Goal: Transaction & Acquisition: Purchase product/service

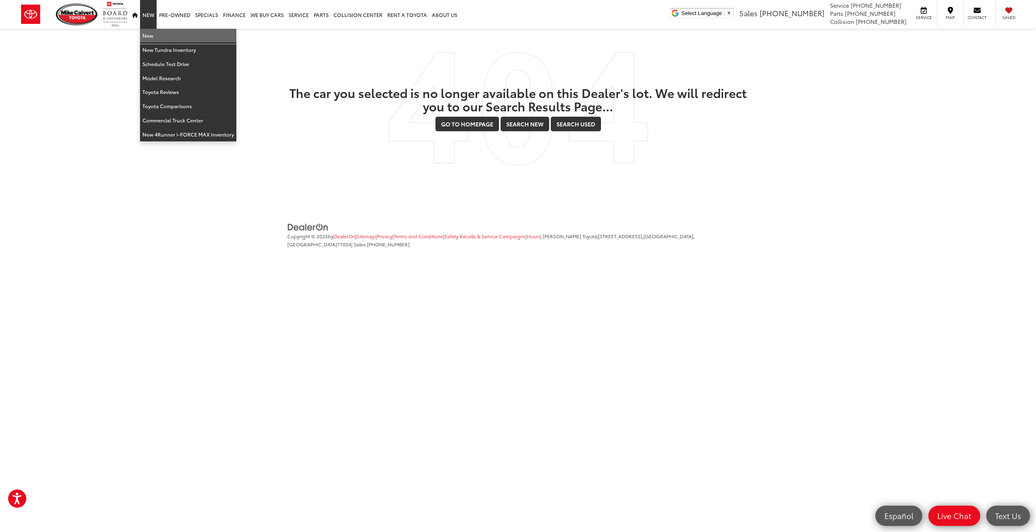
click at [154, 36] on link "New" at bounding box center [188, 36] width 96 height 14
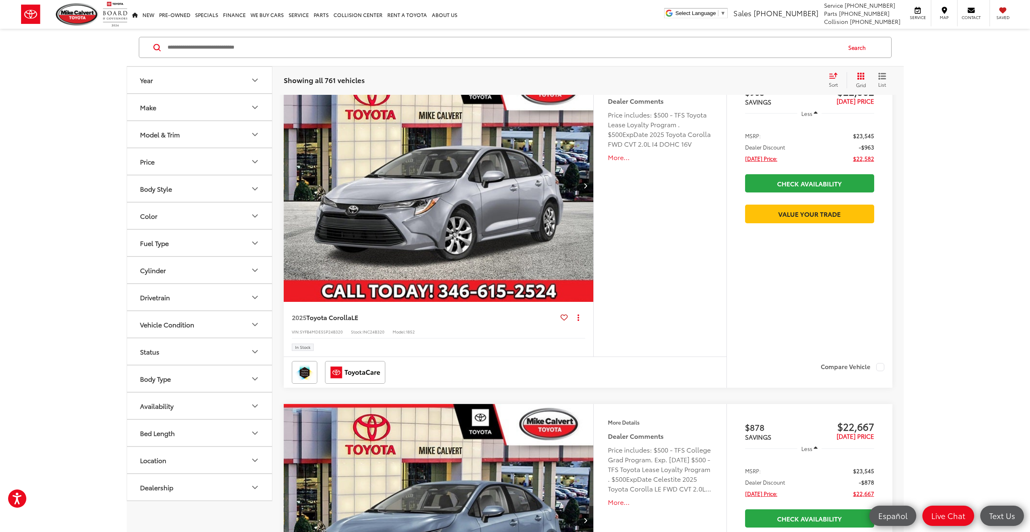
scroll to position [162, 0]
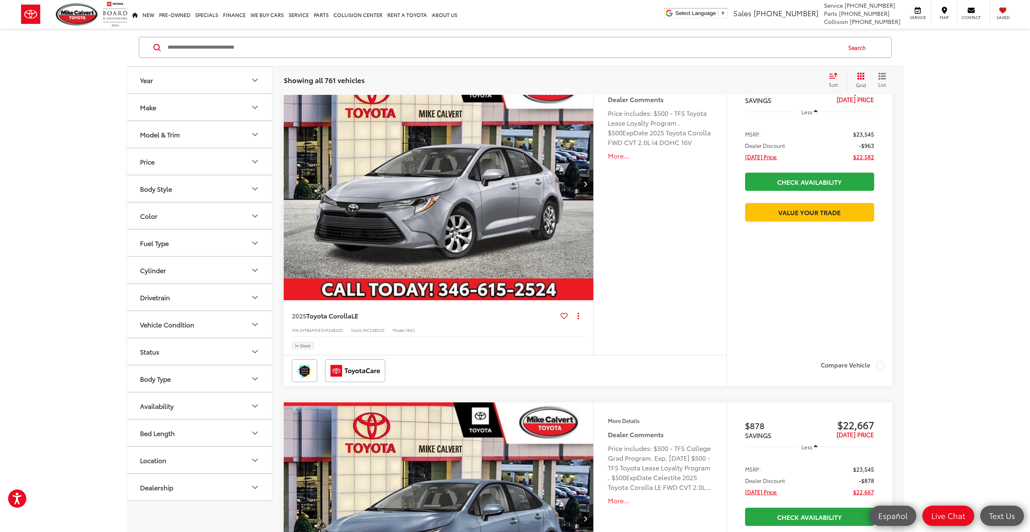
click at [177, 131] on div "Model & Trim" at bounding box center [160, 134] width 40 height 8
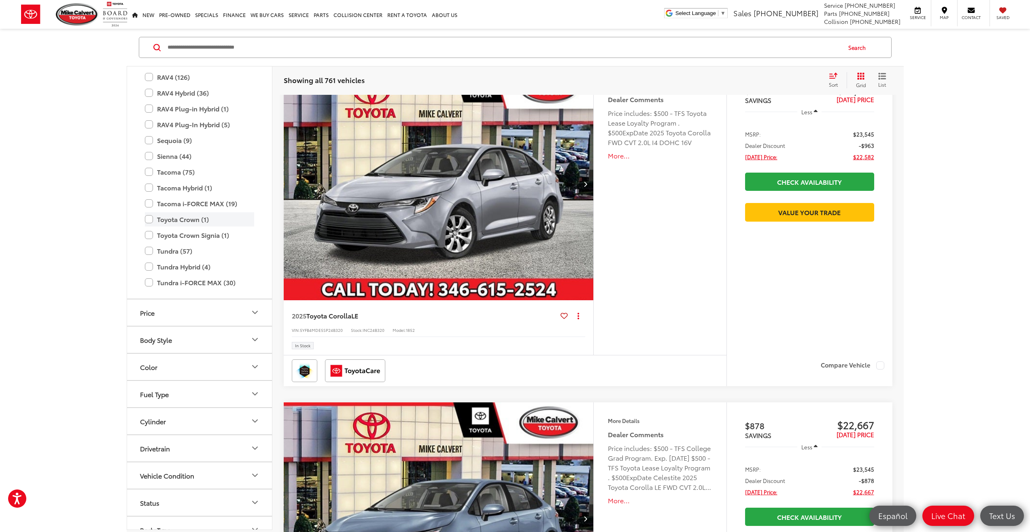
scroll to position [0, 0]
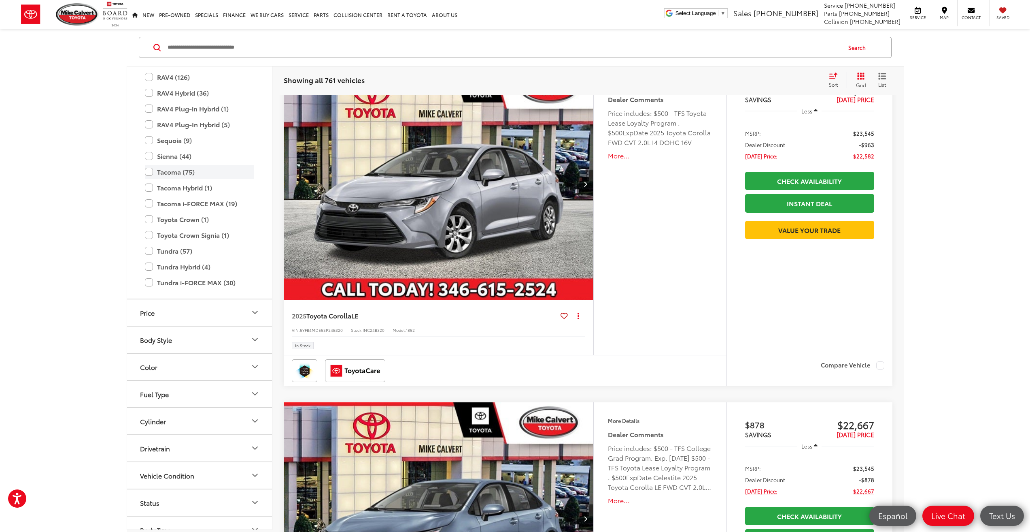
click at [162, 173] on label "Tacoma (75)" at bounding box center [199, 172] width 109 height 14
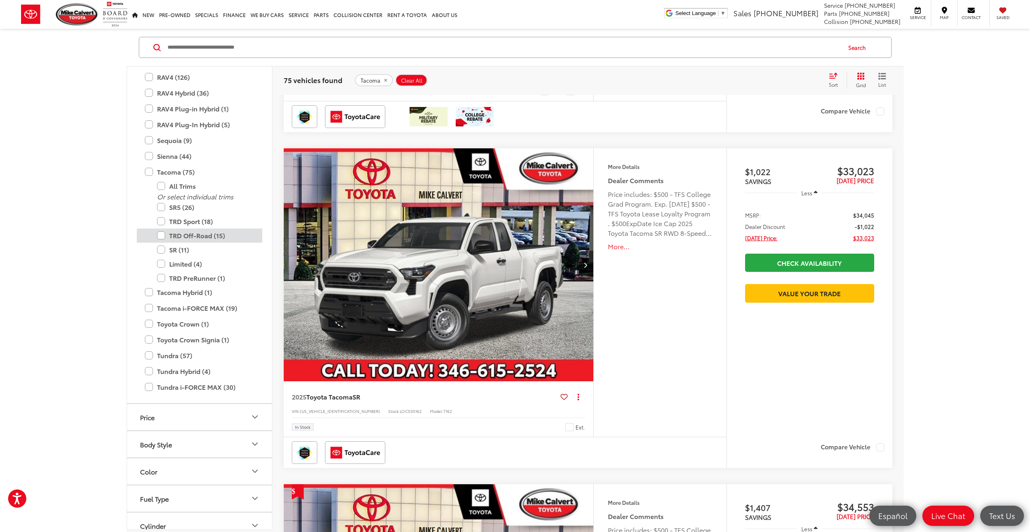
scroll to position [549, 0]
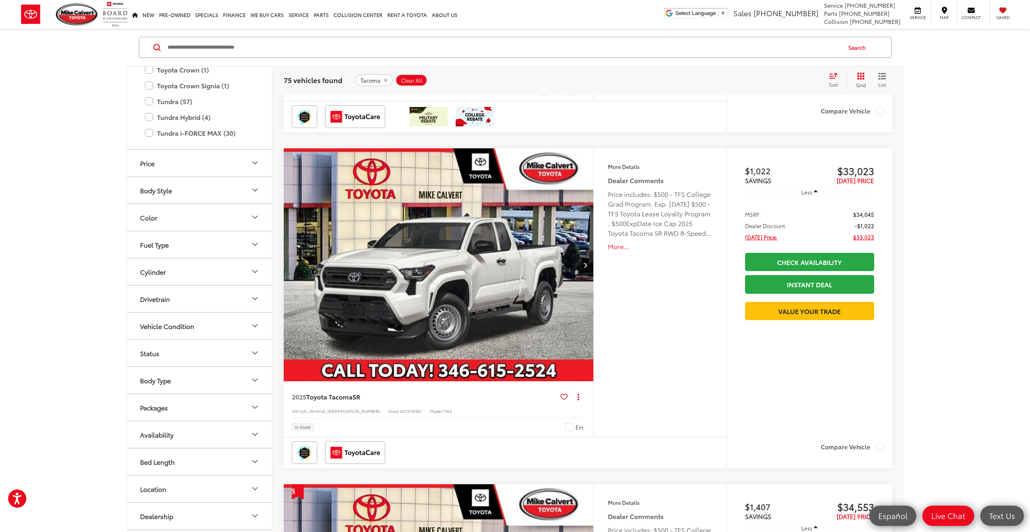
click at [221, 408] on button "Packages" at bounding box center [200, 407] width 146 height 26
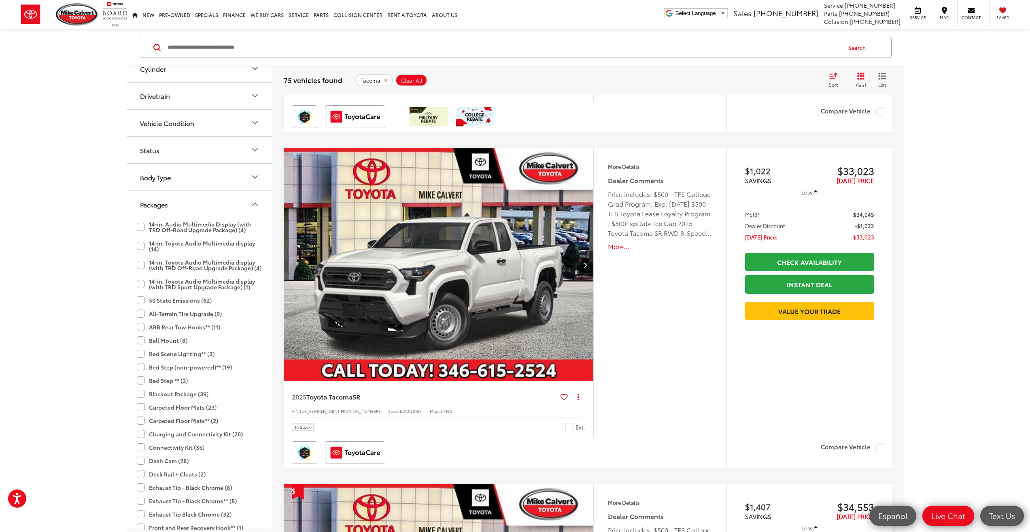
scroll to position [752, 0]
click at [138, 225] on label "14-in. Audio Multimedia Display (with TRD Off-Road Upgrade Package) (4)" at bounding box center [200, 227] width 126 height 19
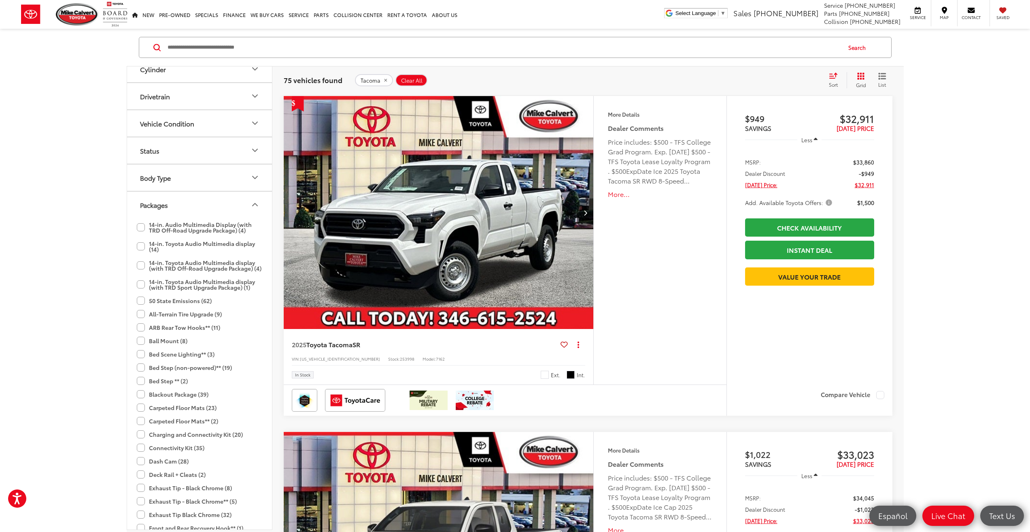
scroll to position [736, 0]
click at [140, 243] on label "14-in. Toyota Audio Multimedia display (12)" at bounding box center [200, 246] width 126 height 19
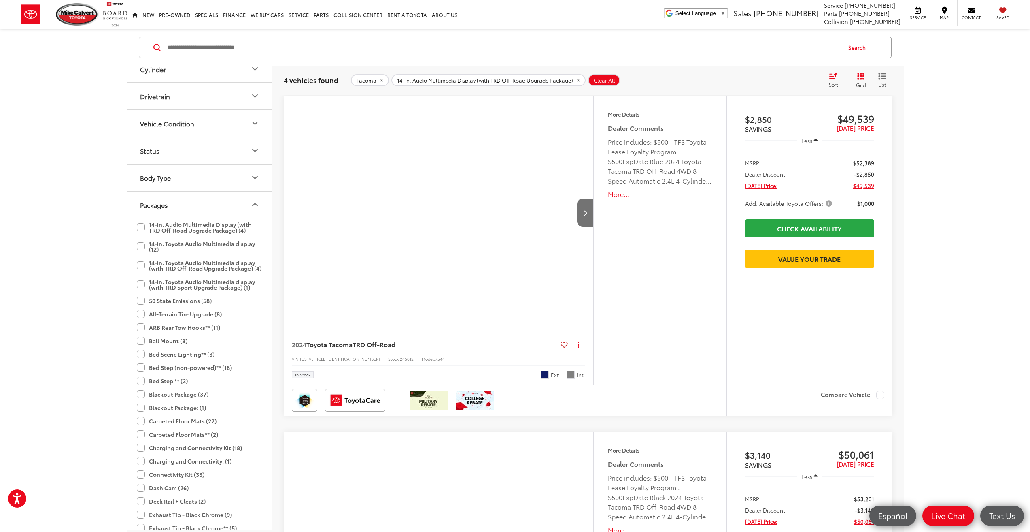
click at [140, 263] on label "14-in. Toyota Audio Multimedia display (with TRD Off-Road Upgrade Package) (4)" at bounding box center [200, 265] width 126 height 19
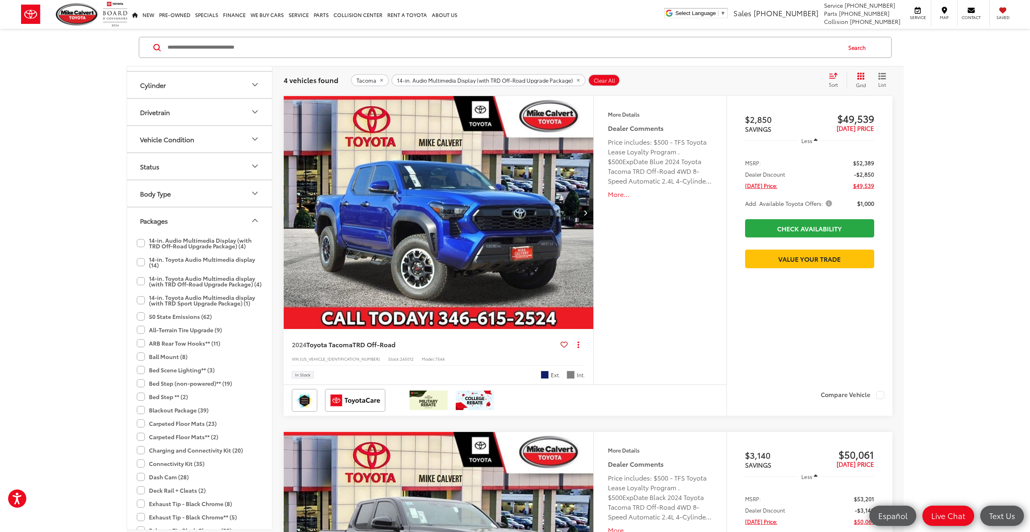
scroll to position [752, 0]
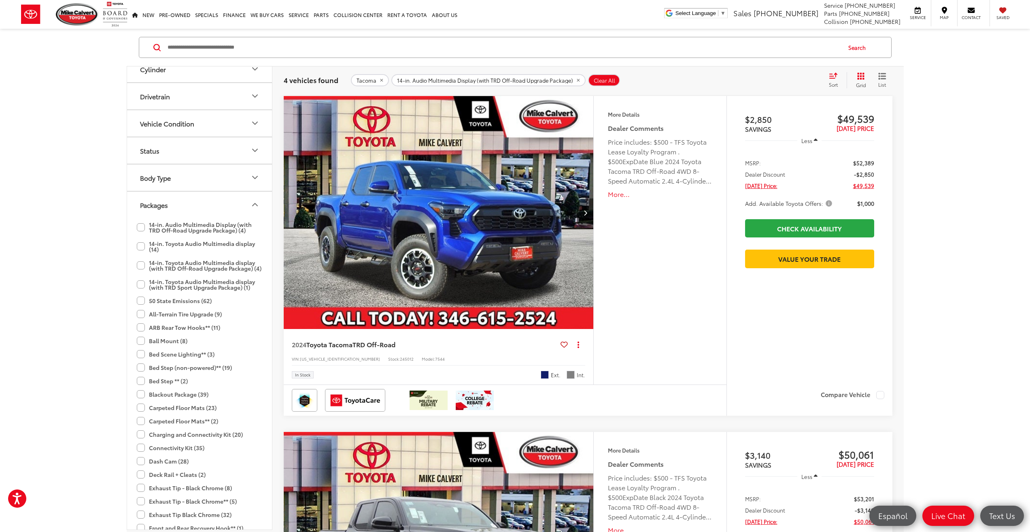
click at [143, 289] on label "14-in. Toyota Audio Multimedia display (with TRD Sport Upgrade Package) (1)" at bounding box center [200, 284] width 126 height 19
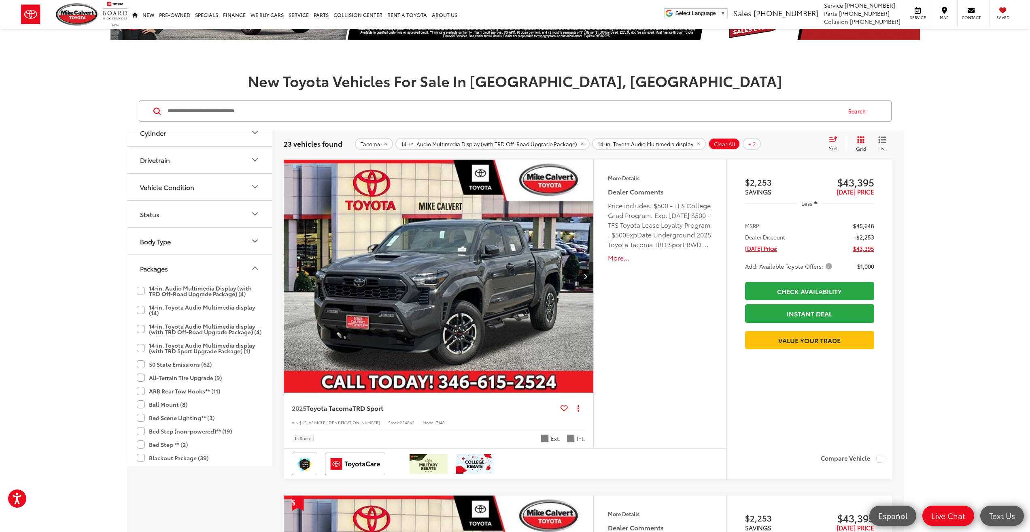
scroll to position [81, 0]
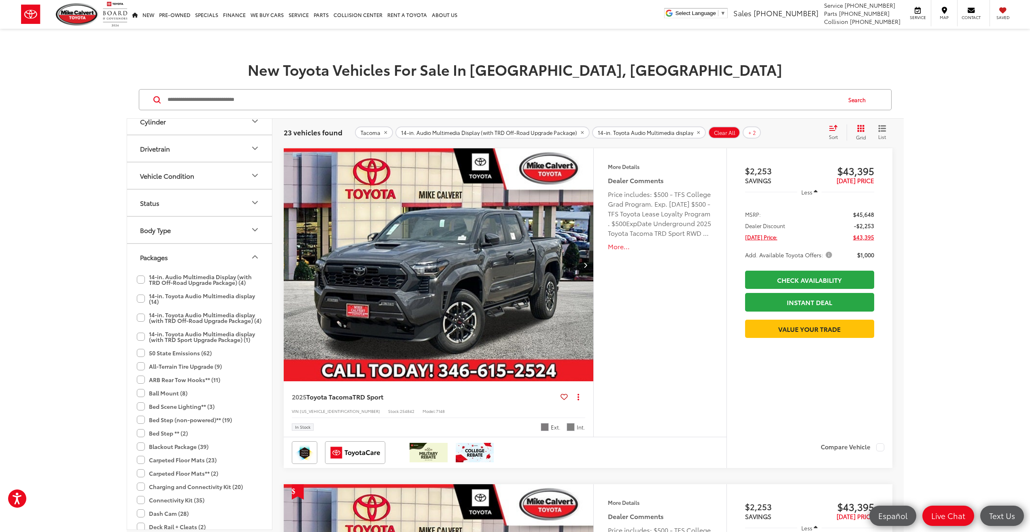
click at [517, 234] on img "2025 Toyota Tacoma TRD Sport 0" at bounding box center [438, 265] width 311 height 234
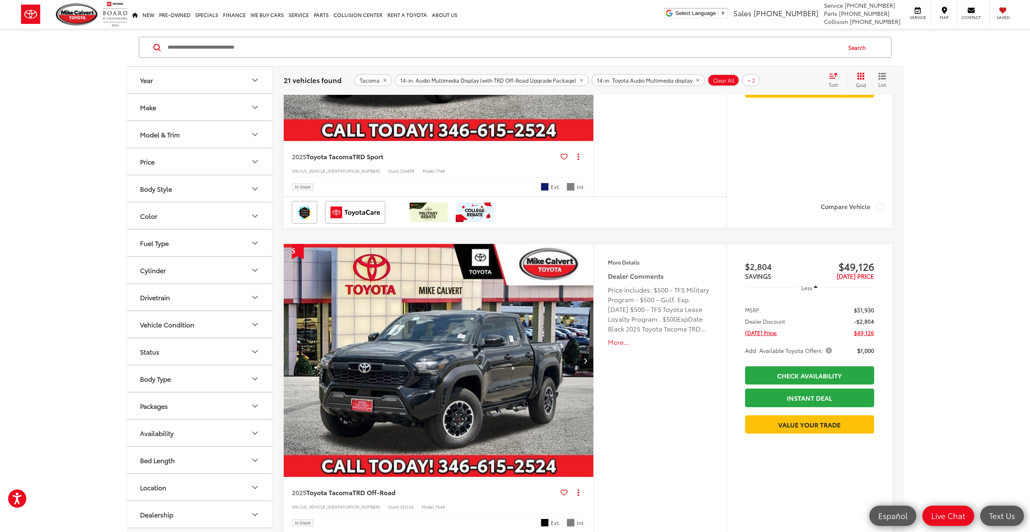
scroll to position [1053, 0]
